Goal: Book appointment/travel/reservation

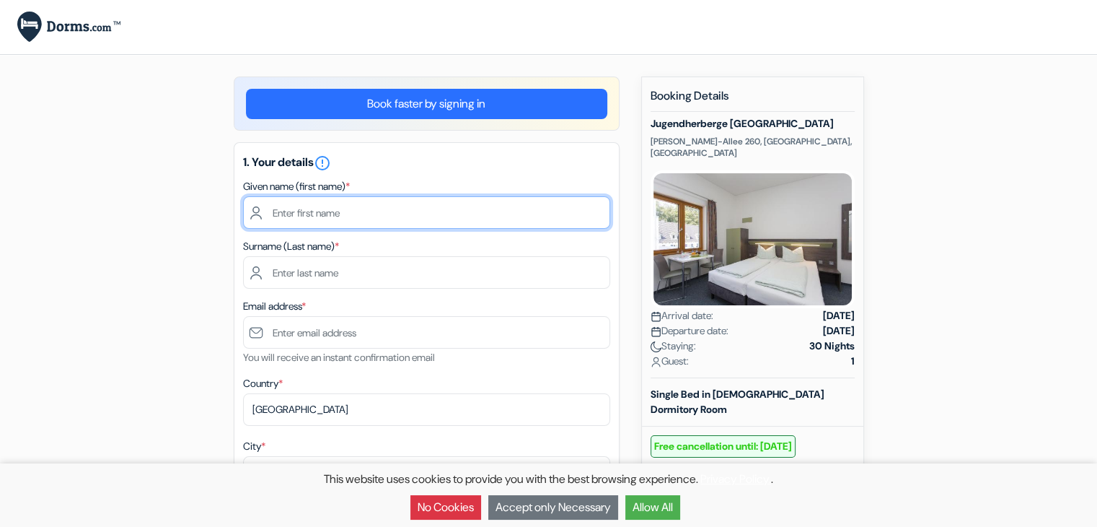
click at [300, 223] on input "text" at bounding box center [426, 212] width 367 height 32
type input "[PERSON_NAME]"
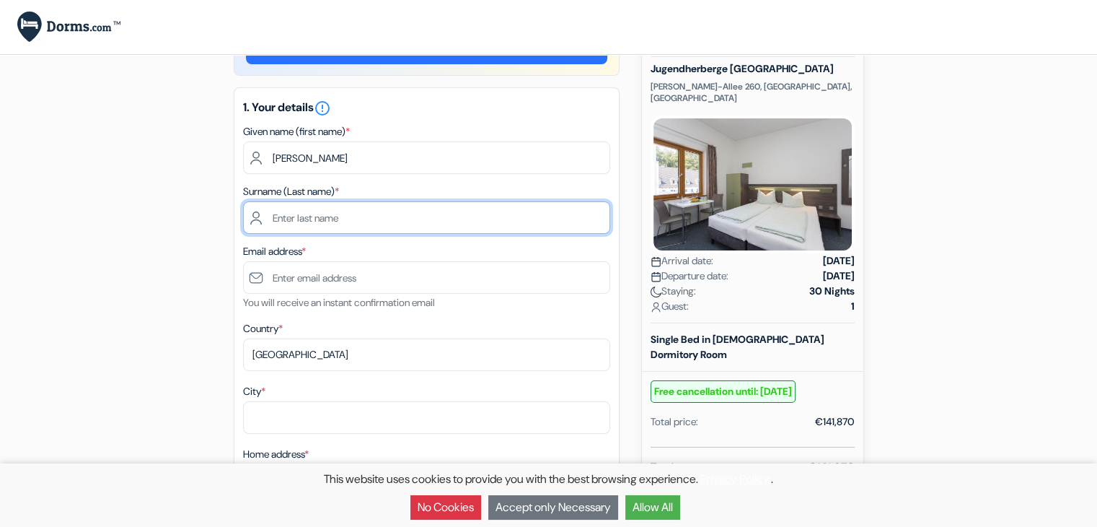
click at [326, 223] on input "text" at bounding box center [426, 217] width 367 height 32
type input "POOJARIRA [PERSON_NAME]"
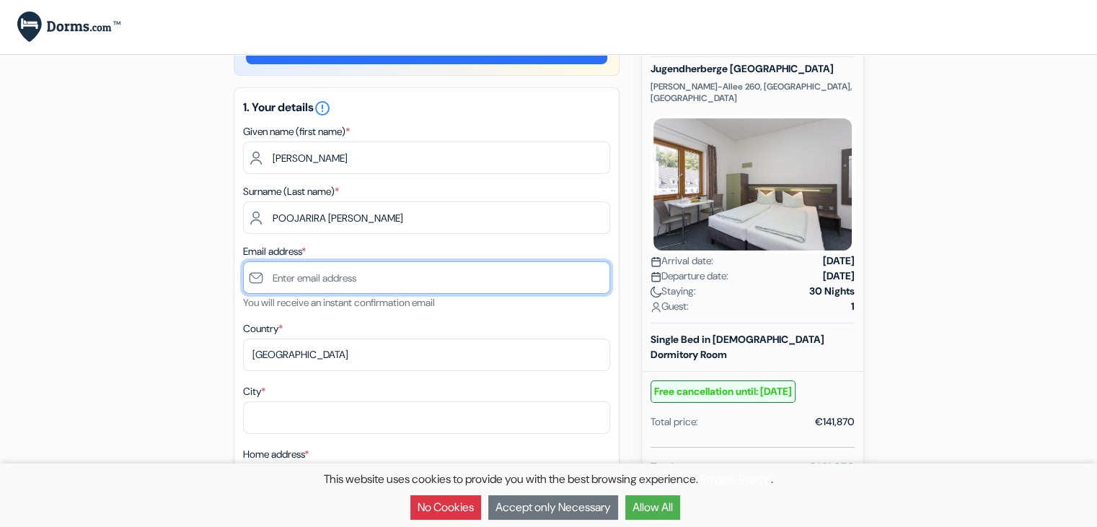
click at [299, 273] on input "text" at bounding box center [426, 277] width 367 height 32
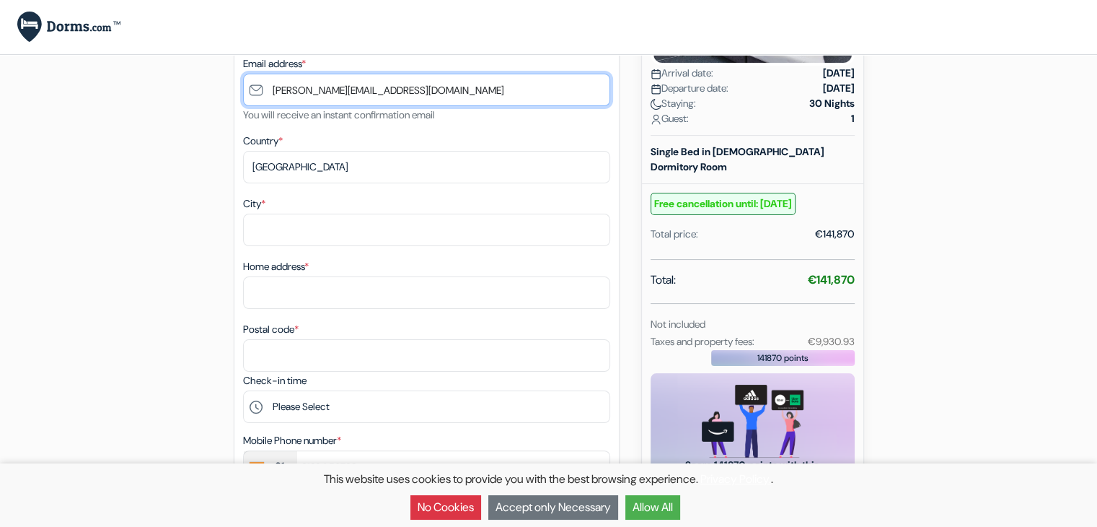
scroll to position [281, 0]
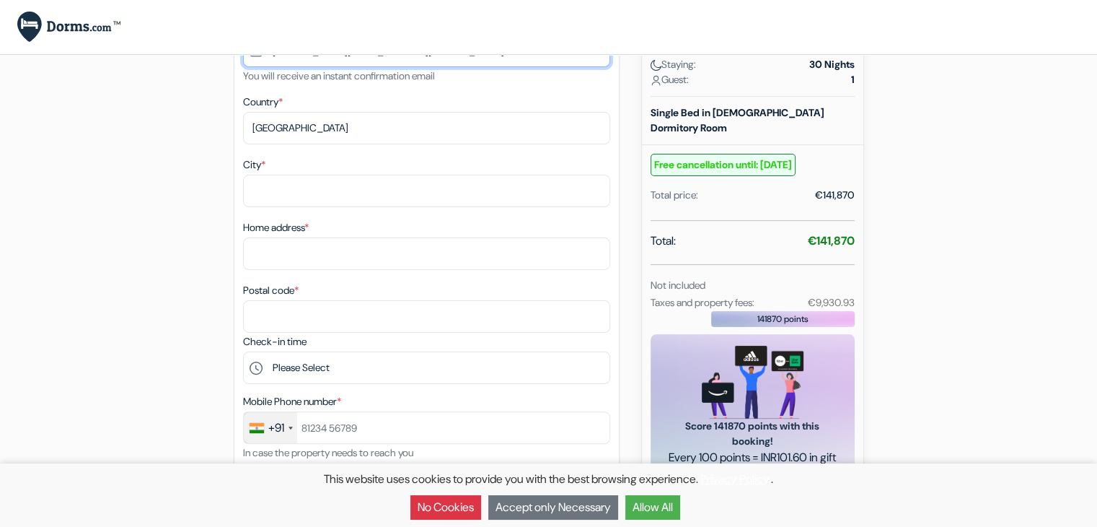
type input "[PERSON_NAME][EMAIL_ADDRESS][DOMAIN_NAME]"
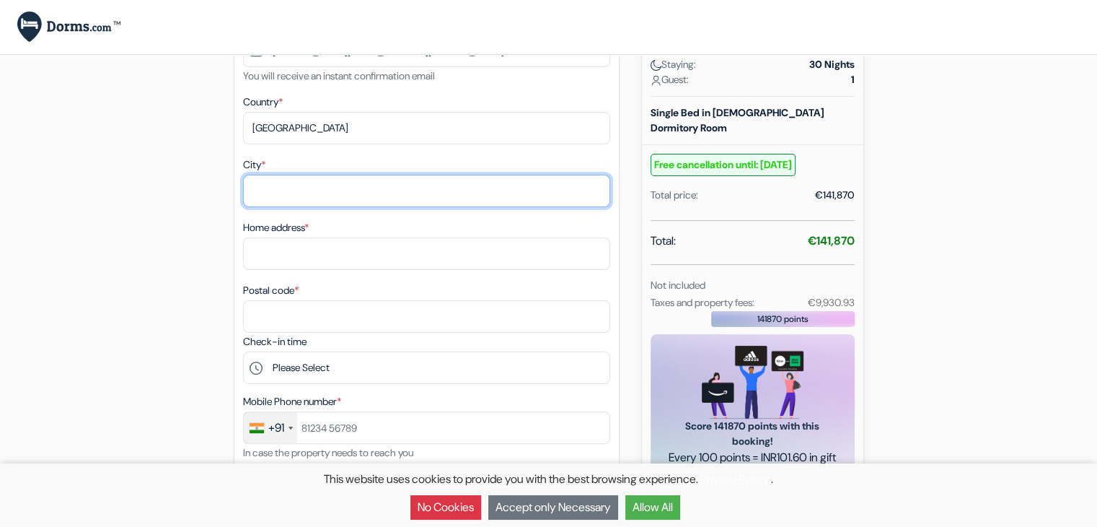
click at [289, 188] on input "City *" at bounding box center [426, 191] width 367 height 32
type input "[GEOGRAPHIC_DATA]"
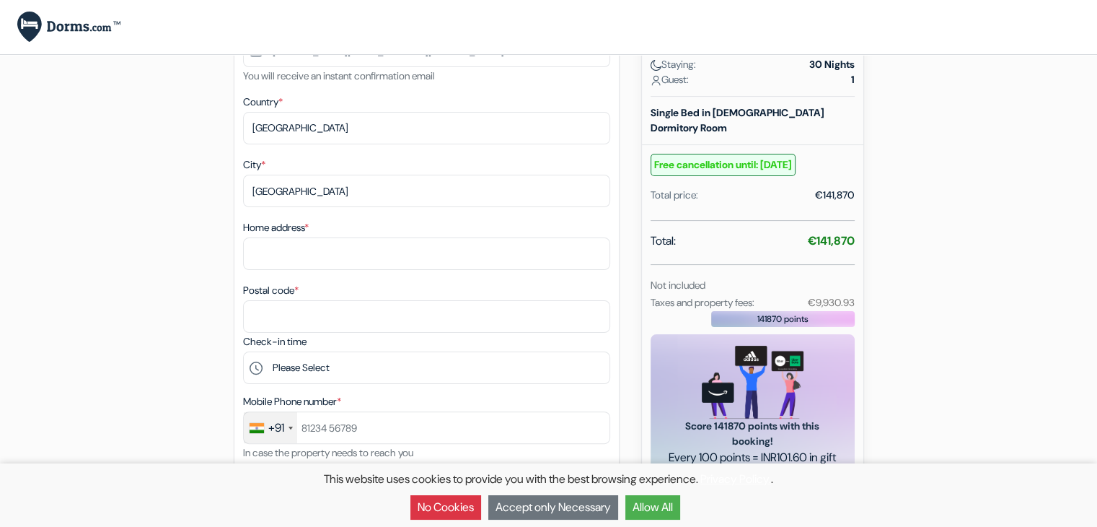
type input "[STREET_ADDRESS]"
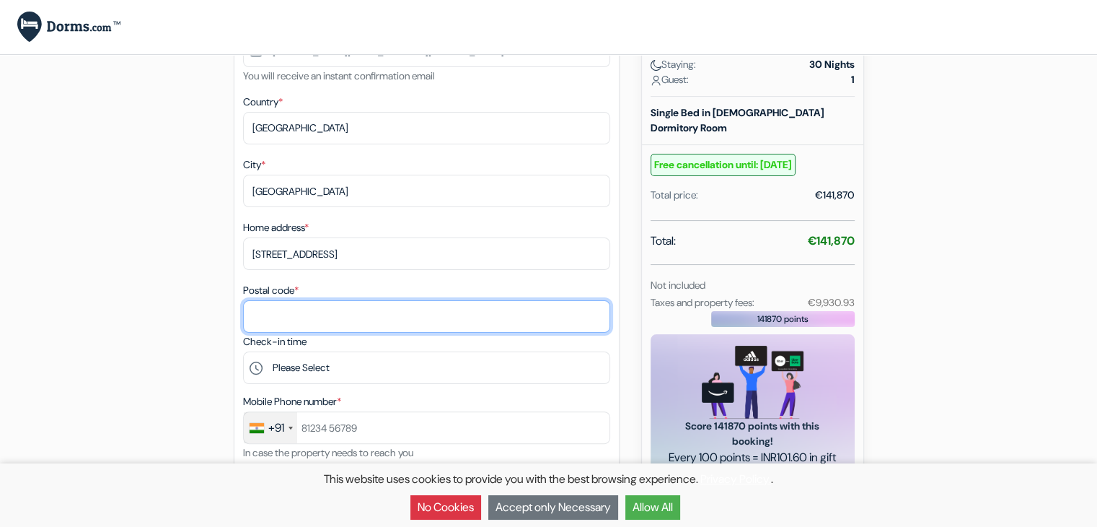
type input "560019"
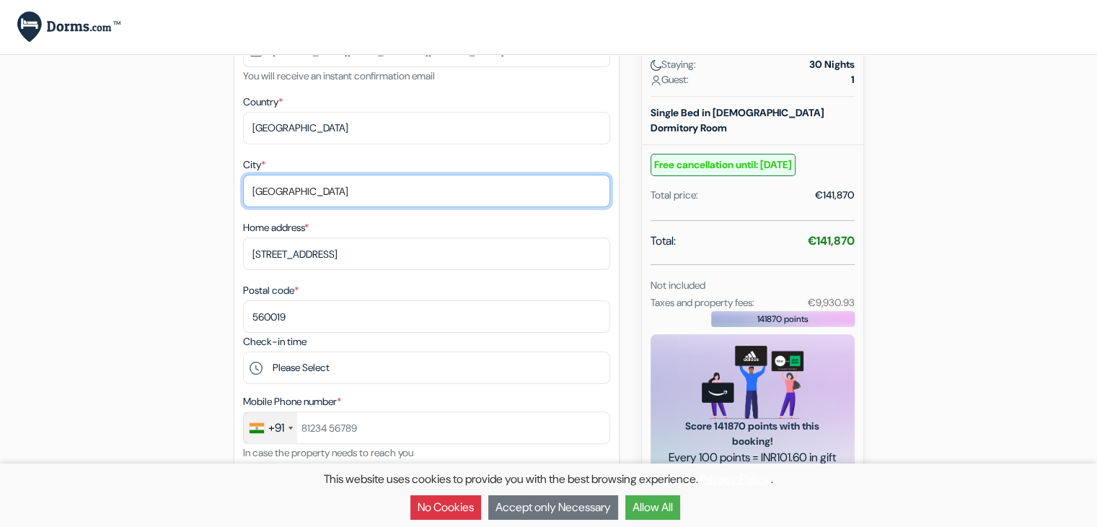
scroll to position [519, 0]
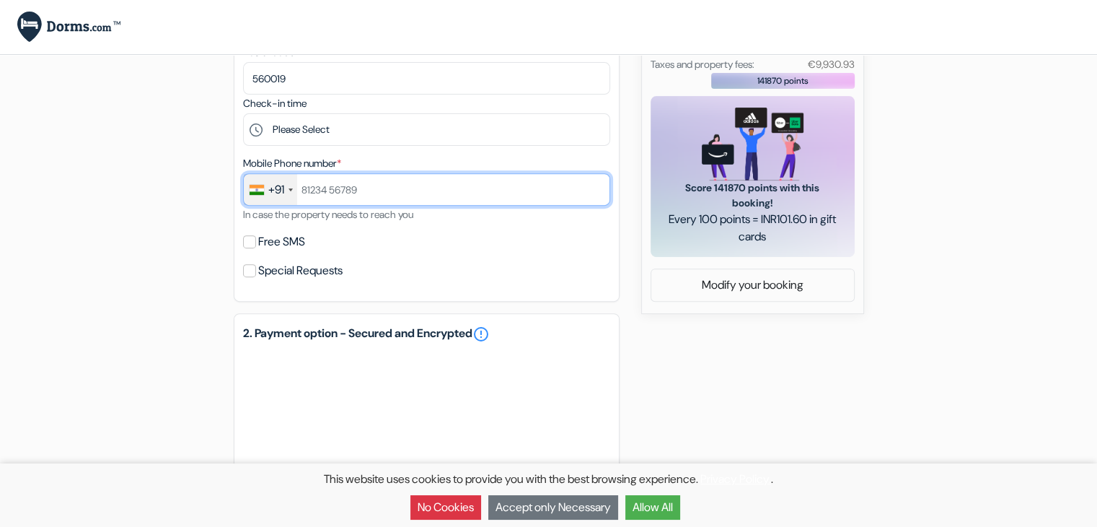
click at [314, 195] on input "text" at bounding box center [426, 189] width 367 height 32
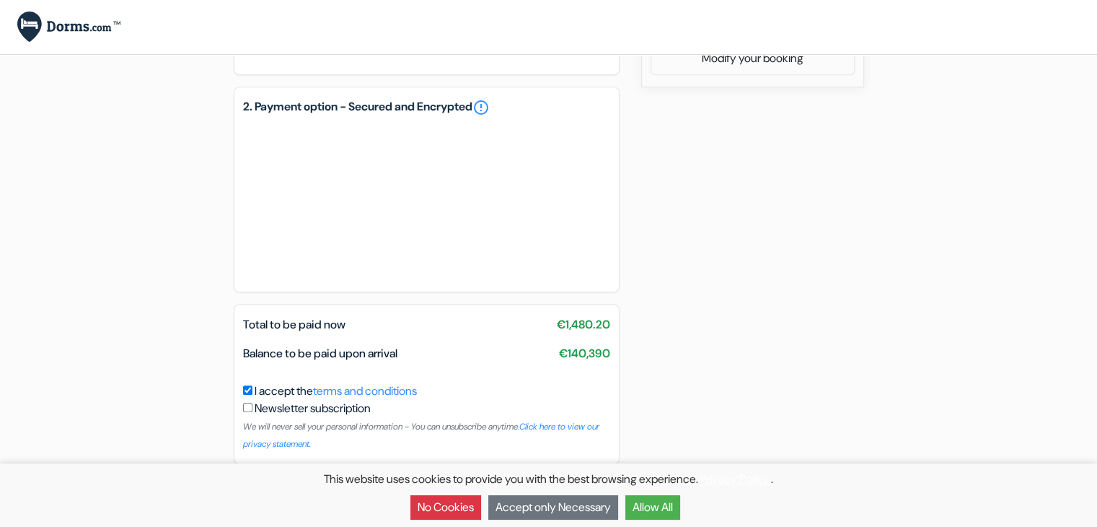
scroll to position [750, 0]
click at [324, 333] on div "Total to be paid now €1,480.20 Balance to be paid upon arrival €140,390" at bounding box center [426, 343] width 385 height 58
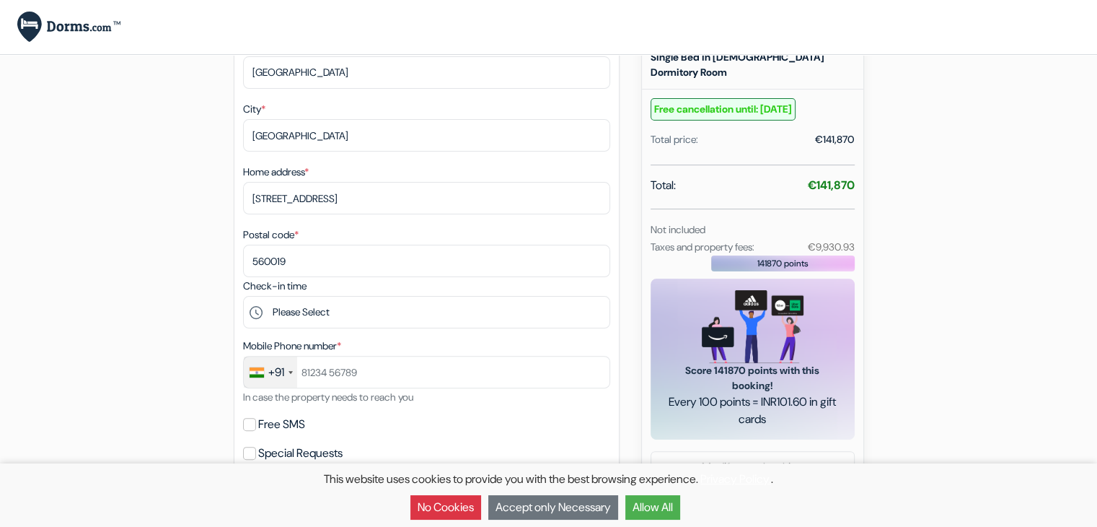
scroll to position [0, 0]
